Goal: Transaction & Acquisition: Purchase product/service

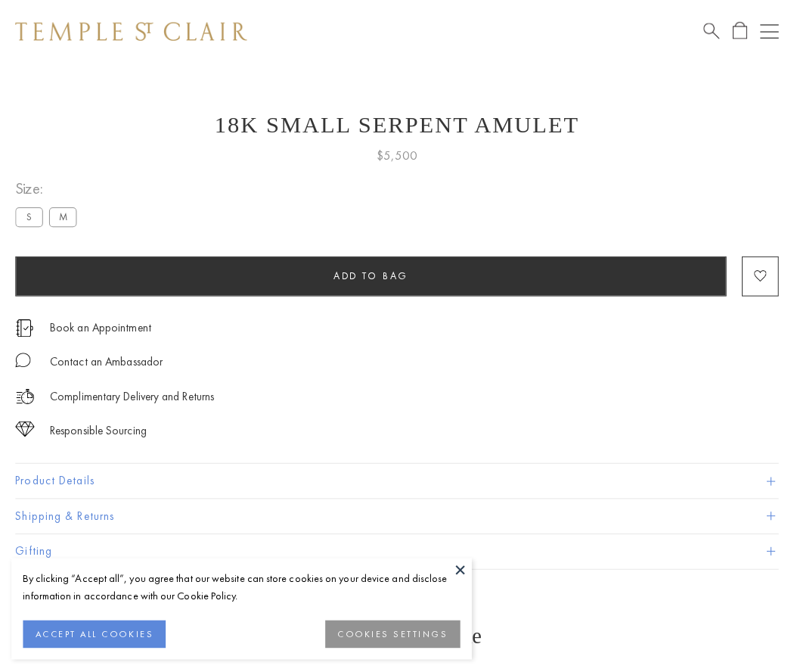
scroll to position [61, 0]
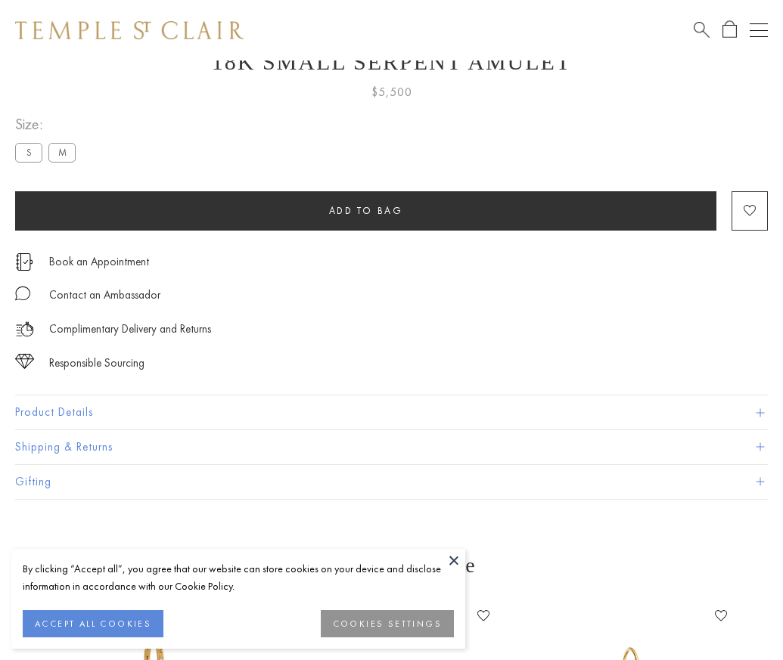
click at [365, 210] on span "Add to bag" at bounding box center [366, 210] width 74 height 13
